Goal: Task Accomplishment & Management: Use online tool/utility

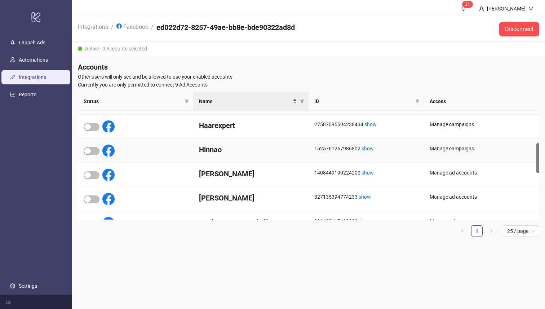
scroll to position [103, 0]
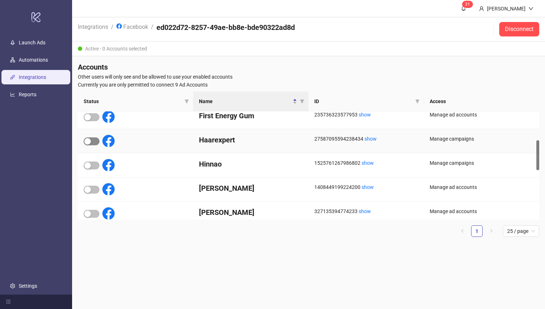
click at [89, 140] on div "button" at bounding box center [87, 141] width 6 height 6
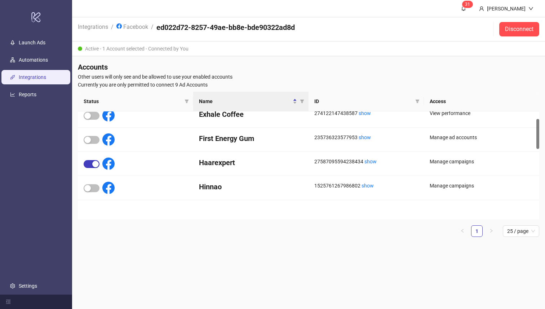
scroll to position [0, 0]
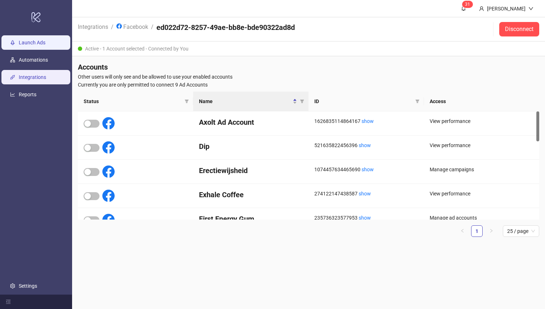
click at [37, 40] on link "Launch Ads" at bounding box center [32, 43] width 27 height 6
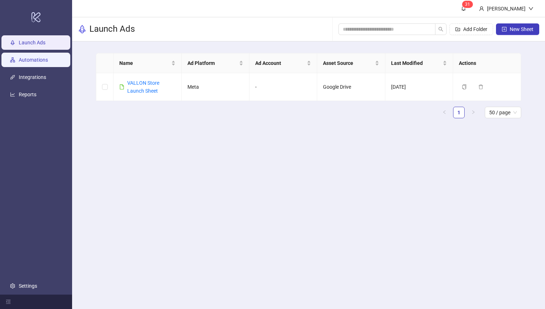
click at [32, 57] on link "Automations" at bounding box center [33, 60] width 29 height 6
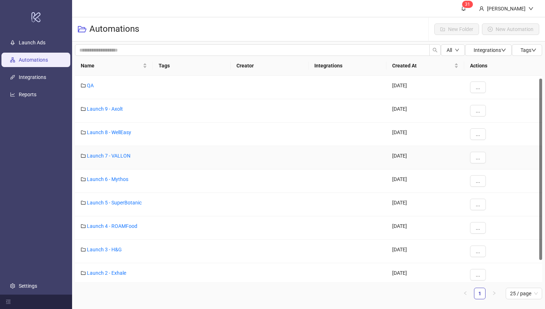
scroll to position [28, 0]
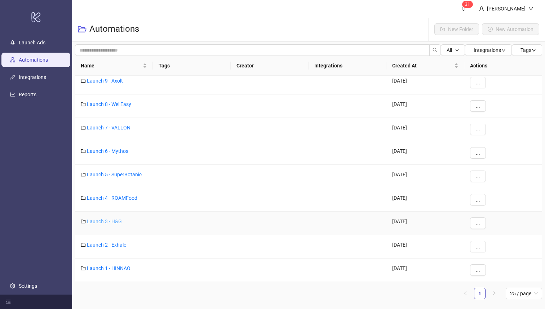
click at [105, 222] on link "Launch 3 - H&G" at bounding box center [104, 221] width 35 height 6
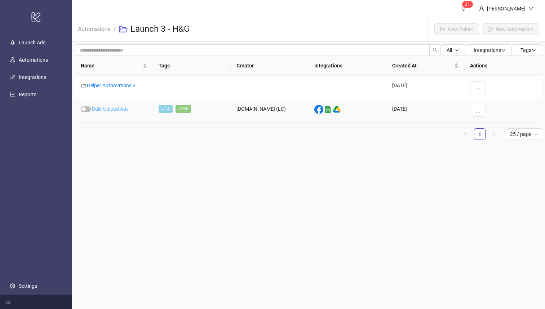
click at [117, 109] on link "Bulk-Upload Ads" at bounding box center [110, 109] width 37 height 6
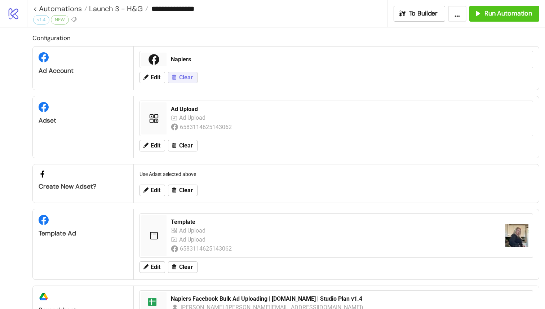
click at [186, 79] on span "Clear" at bounding box center [186, 77] width 14 height 6
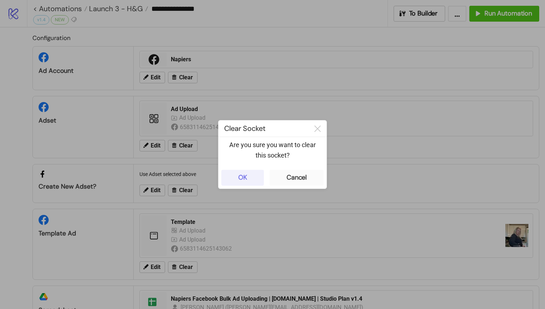
click at [248, 171] on button "OK" at bounding box center [242, 178] width 43 height 16
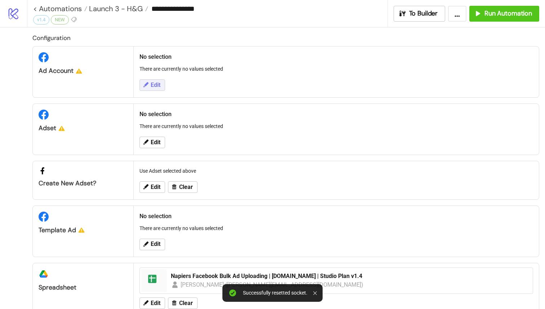
click at [153, 84] on span "Edit" at bounding box center [156, 85] width 10 height 6
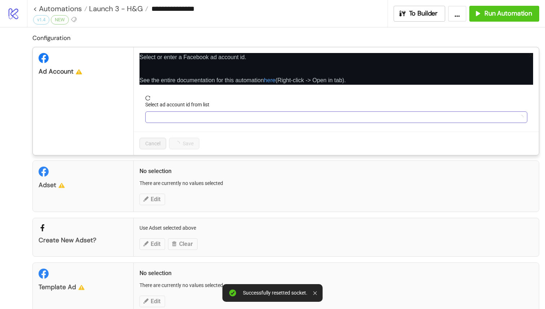
click at [169, 115] on input "Select ad account id from list" at bounding box center [332, 117] width 367 height 11
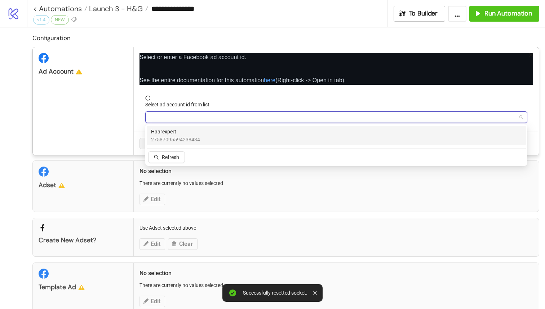
click at [178, 142] on span "27587095594238434" at bounding box center [175, 139] width 49 height 8
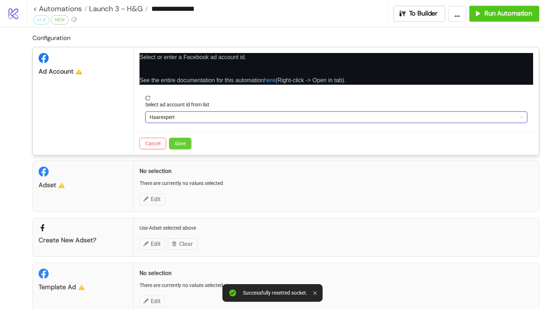
click at [179, 146] on span "Save" at bounding box center [180, 143] width 11 height 6
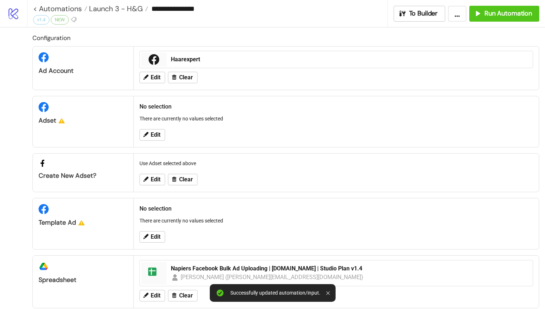
click at [142, 142] on div "Edit" at bounding box center [336, 134] width 399 height 19
click at [152, 136] on span "Edit" at bounding box center [156, 134] width 10 height 6
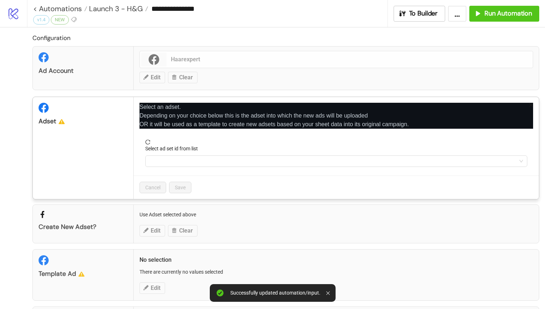
click at [531, 105] on icon "close" at bounding box center [531, 105] width 4 height 4
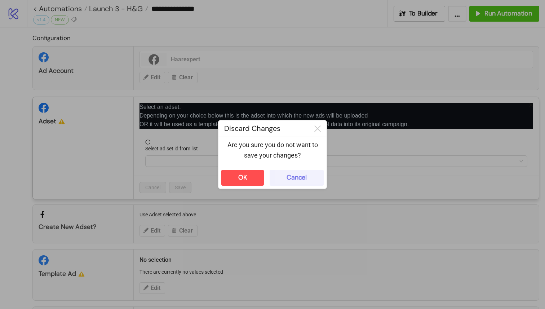
click at [291, 177] on div "Cancel" at bounding box center [296, 177] width 20 height 8
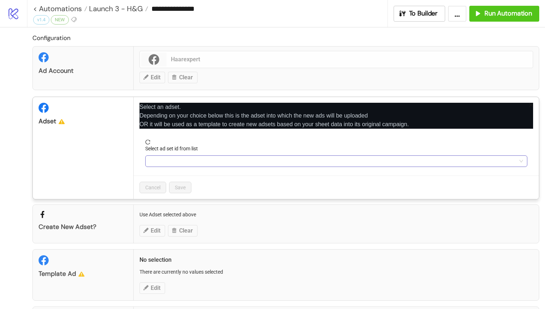
click at [205, 161] on input "Select ad set id from list" at bounding box center [332, 161] width 367 height 11
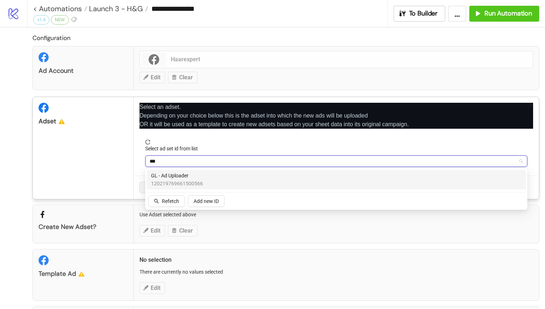
type input "****"
click at [184, 174] on span "GL - Ad Uploader" at bounding box center [177, 175] width 52 height 8
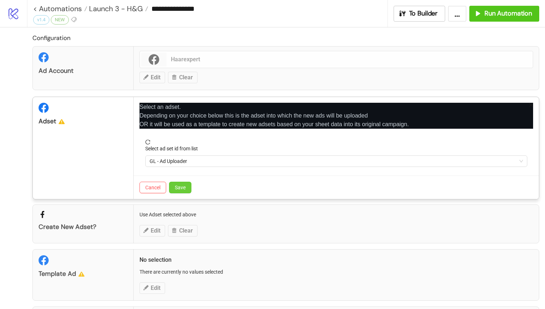
click at [184, 187] on span "Save" at bounding box center [180, 187] width 11 height 6
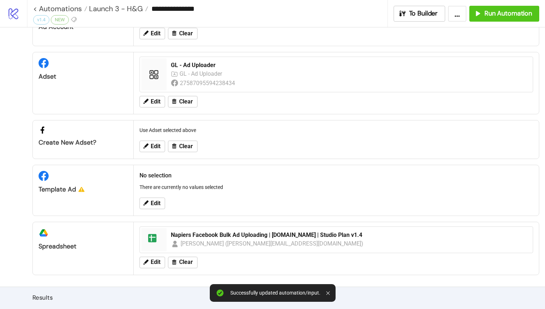
scroll to position [58, 0]
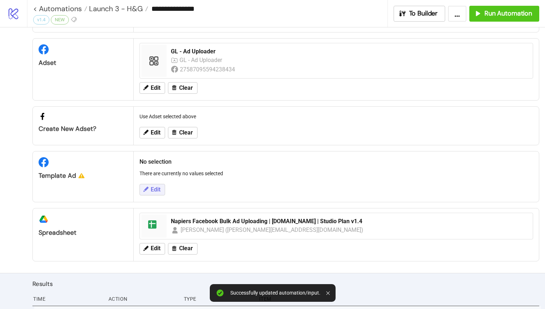
click at [157, 191] on span "Edit" at bounding box center [156, 189] width 10 height 6
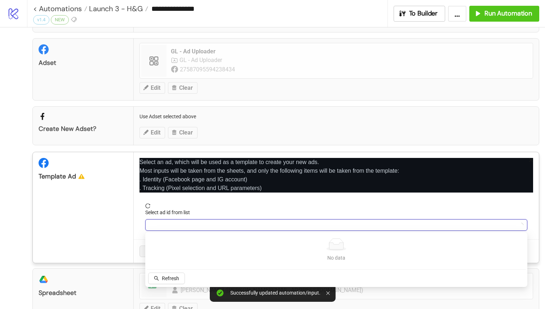
click at [179, 221] on input "Select ad id from list" at bounding box center [332, 224] width 367 height 11
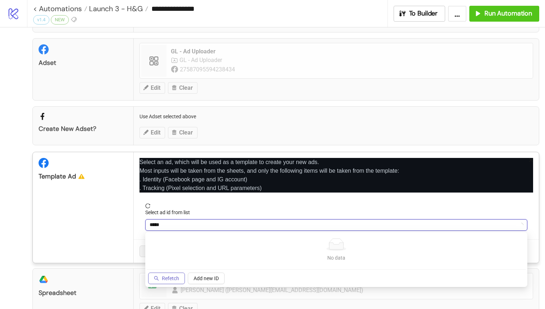
type input "*****"
click at [169, 274] on button "Refetch" at bounding box center [166, 278] width 37 height 12
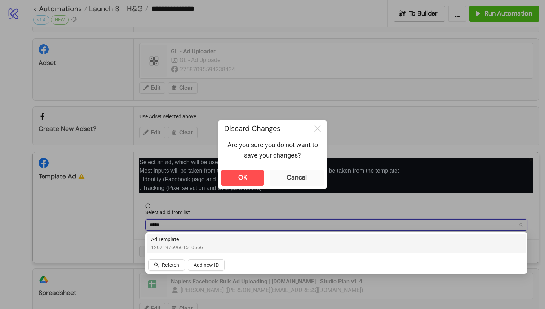
click at [196, 242] on span "Ad Template" at bounding box center [177, 239] width 52 height 8
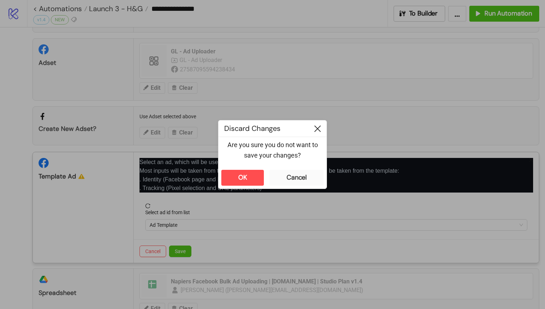
click at [320, 122] on div at bounding box center [317, 128] width 18 height 16
click at [316, 123] on div at bounding box center [317, 128] width 18 height 16
click at [317, 128] on icon at bounding box center [317, 128] width 6 height 6
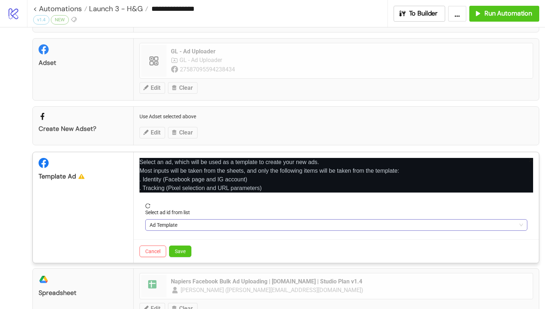
click at [224, 224] on span "Ad Template" at bounding box center [335, 224] width 373 height 11
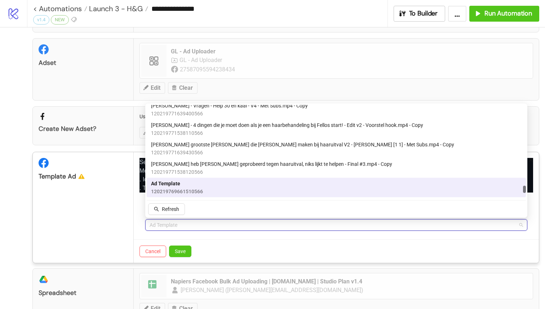
click at [179, 184] on span "Ad Template" at bounding box center [177, 183] width 52 height 8
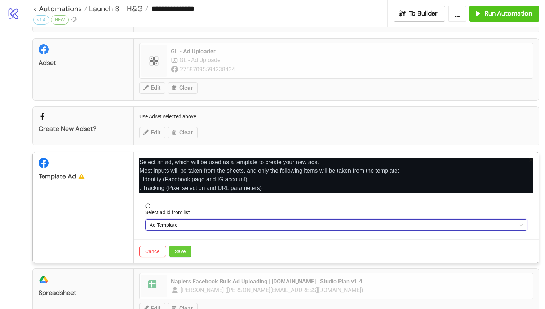
click at [181, 252] on span "Save" at bounding box center [180, 251] width 11 height 6
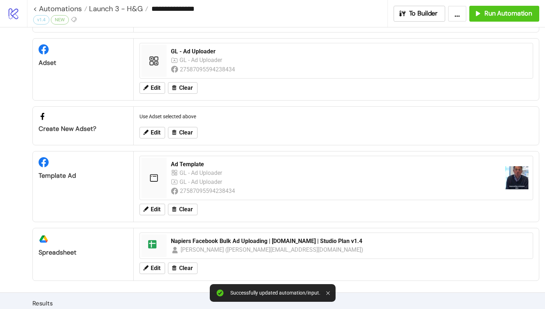
scroll to position [75, 0]
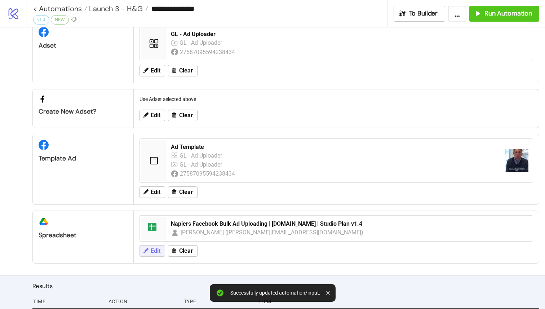
click at [156, 248] on span "Edit" at bounding box center [156, 250] width 10 height 6
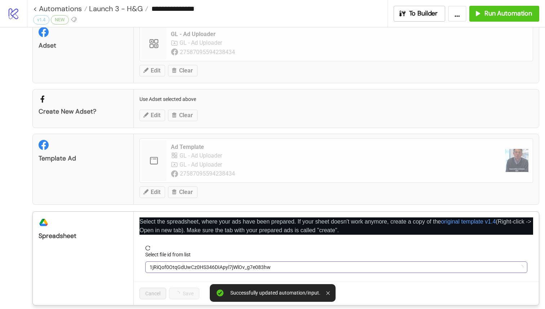
click at [191, 263] on span "1jRiQof0OtqGdUwCz0HS346DIApyl7jWlOv_g7e083hw" at bounding box center [335, 267] width 373 height 11
click at [175, 280] on form "Select file id from list Napiers Facebook Bulk Ad Uploading | [DOMAIN_NAME] | S…" at bounding box center [335, 263] width 393 height 36
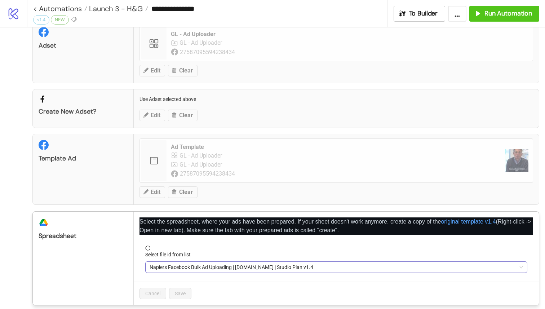
click at [197, 267] on span "Napiers Facebook Bulk Ad Uploading | [DOMAIN_NAME] | Studio Plan v1.4" at bounding box center [335, 267] width 373 height 11
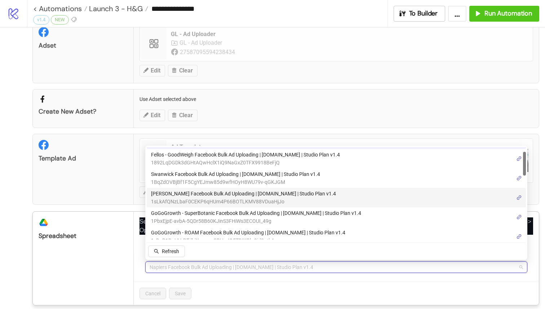
scroll to position [0, 0]
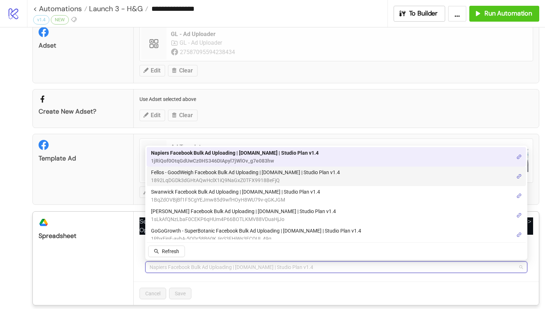
click at [210, 175] on span "Fellos - GoodWeigh Facebook Bulk Ad Uploading | [DOMAIN_NAME] | Studio Plan v1.4" at bounding box center [245, 172] width 189 height 8
